Goal: Transaction & Acquisition: Book appointment/travel/reservation

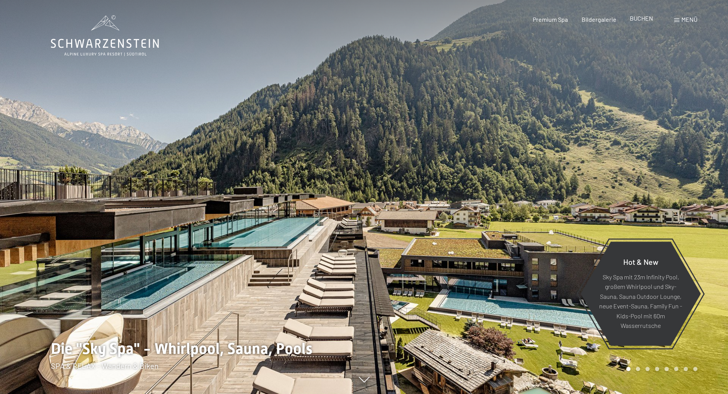
click at [646, 22] on span "BUCHEN" at bounding box center [640, 18] width 23 height 7
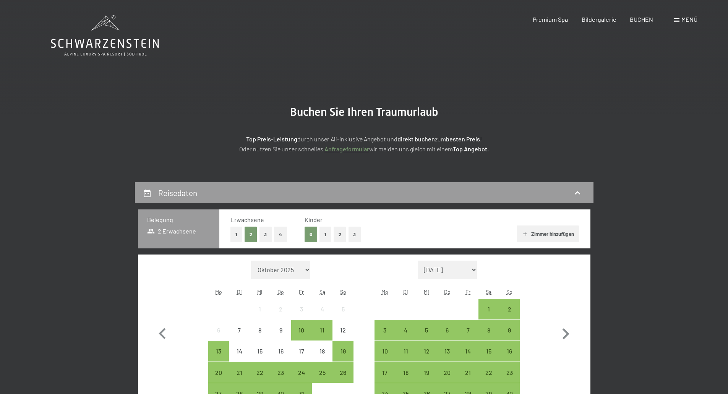
click at [352, 236] on button "3" at bounding box center [354, 235] width 13 height 16
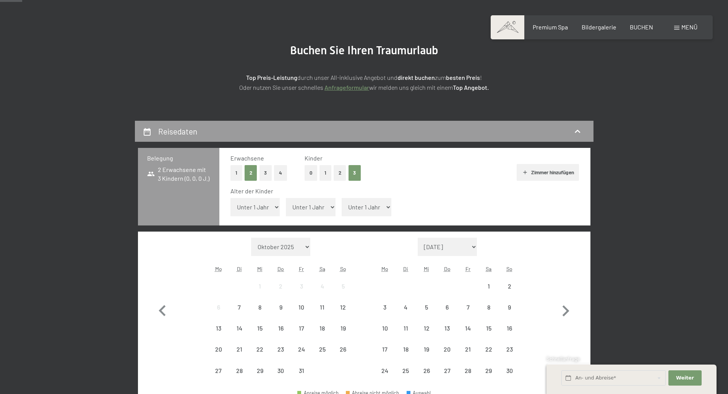
scroll to position [76, 0]
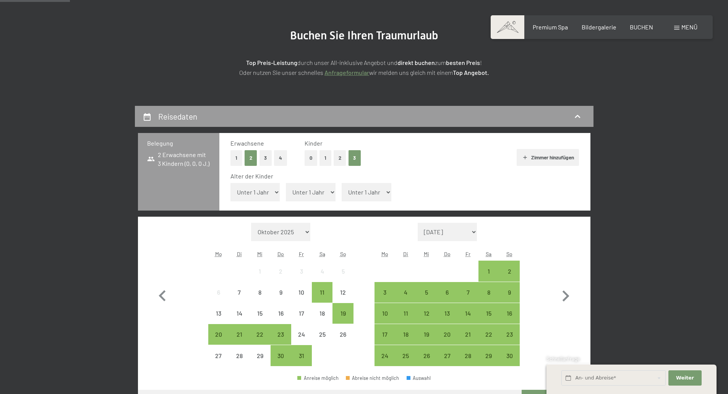
click at [252, 196] on select "Unter 1 Jahr 1 Jahr 2 Jahre 3 Jahre 4 Jahre 5 Jahre 6 Jahre 7 Jahre 8 Jahre 9 J…" at bounding box center [255, 192] width 50 height 18
select select "4"
click at [230, 183] on select "Unter 1 Jahr 1 Jahr 2 Jahre 3 Jahre 4 Jahre 5 Jahre 6 Jahre 7 Jahre 8 Jahre 9 J…" at bounding box center [255, 192] width 50 height 18
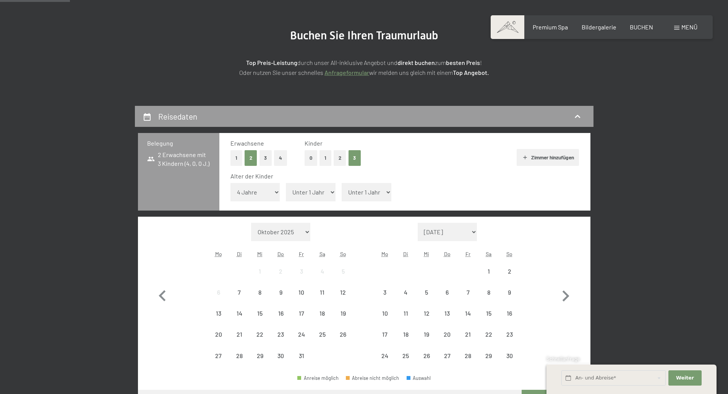
click at [319, 197] on select "Unter 1 Jahr 1 Jahr 2 Jahre 3 Jahre 4 Jahre 5 Jahre 6 Jahre 7 Jahre 8 Jahre 9 J…" at bounding box center [311, 192] width 50 height 18
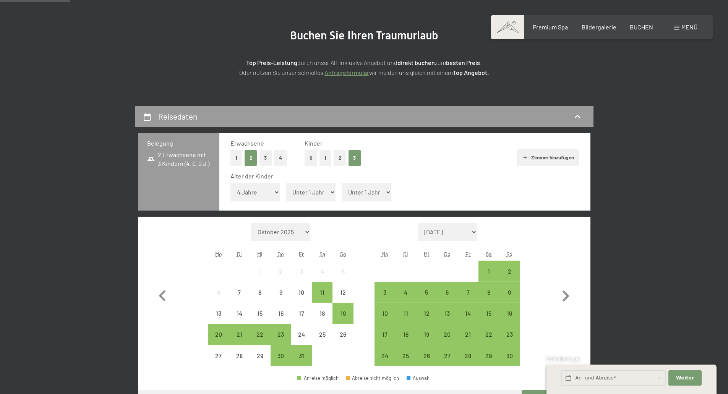
select select "8"
click at [286, 183] on select "Unter 1 Jahr 1 Jahr 2 Jahre 3 Jahre 4 Jahre 5 Jahre 6 Jahre 7 Jahre 8 Jahre 9 J…" at bounding box center [311, 192] width 50 height 18
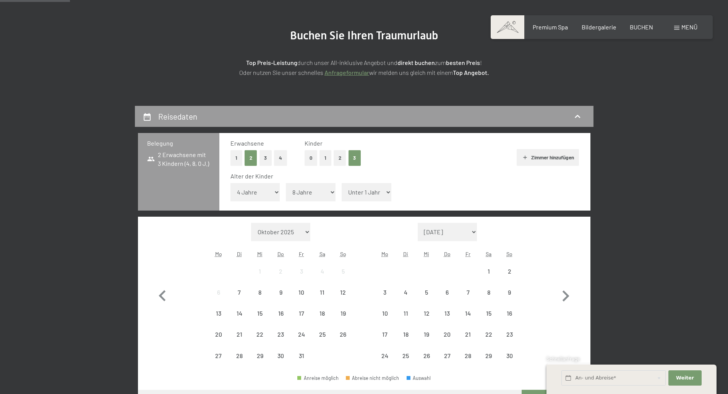
click at [364, 197] on select "Unter 1 Jahr 1 Jahr 2 Jahre 3 Jahre 4 Jahre 5 Jahre 6 Jahre 7 Jahre 8 Jahre 9 J…" at bounding box center [366, 192] width 50 height 18
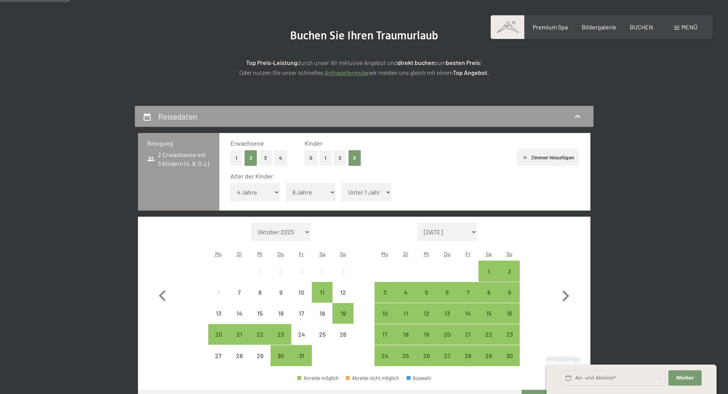
select select "10"
click at [341, 183] on select "Unter 1 Jahr 1 Jahr 2 Jahre 3 Jahre 4 Jahre 5 Jahre 6 Jahre 7 Jahre 8 Jahre 9 J…" at bounding box center [366, 192] width 50 height 18
click at [464, 333] on div "21" at bounding box center [467, 340] width 19 height 19
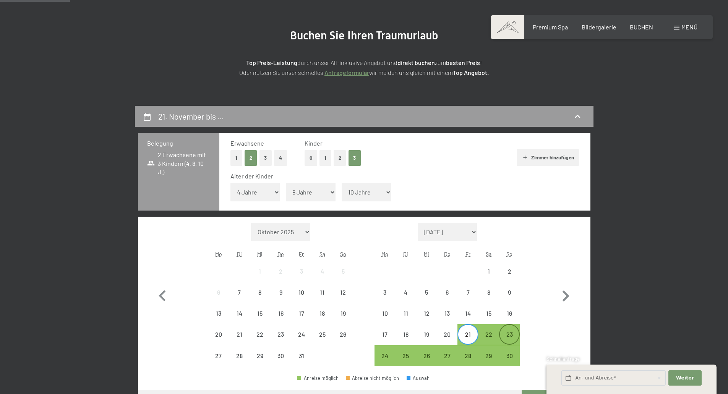
click at [513, 335] on div "23" at bounding box center [509, 340] width 19 height 19
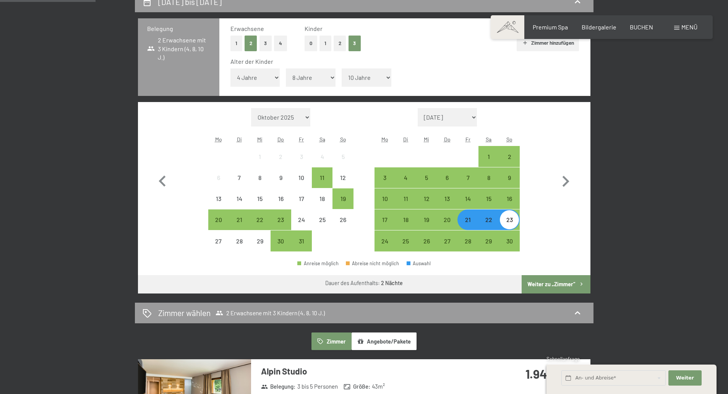
click at [559, 290] on button "Weiter zu „Zimmer“" at bounding box center [555, 284] width 68 height 18
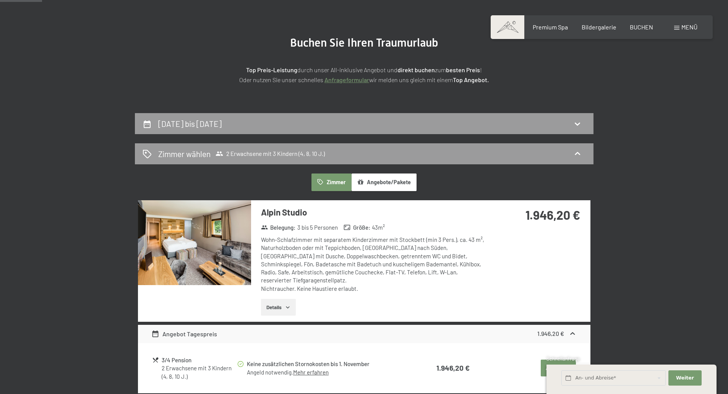
scroll to position [68, 0]
